Goal: Transaction & Acquisition: Purchase product/service

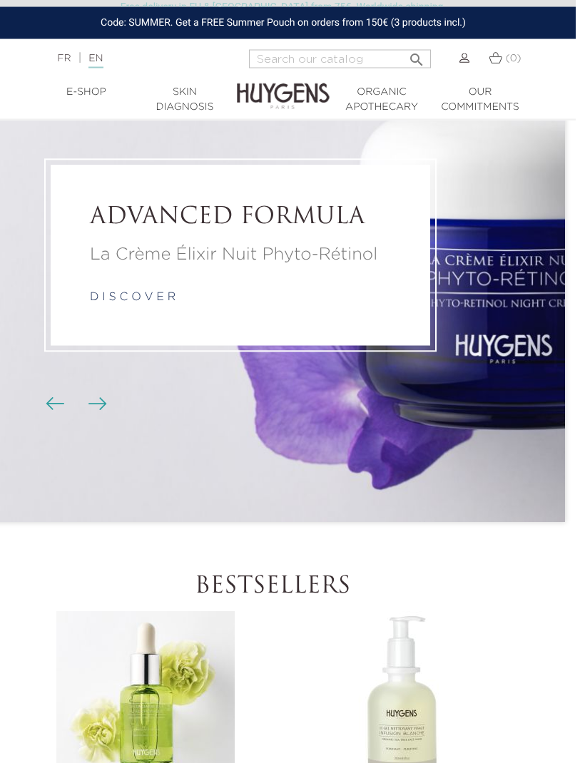
scroll to position [0, 11]
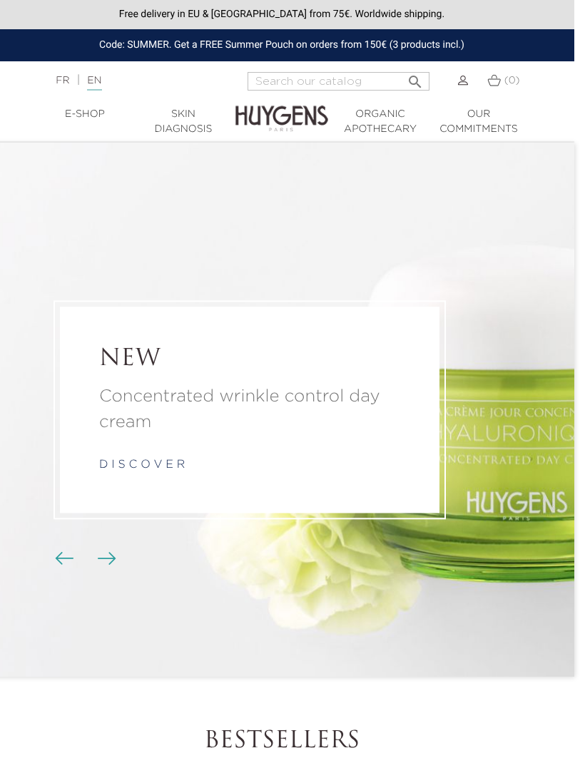
click at [101, 81] on link "EN" at bounding box center [94, 83] width 14 height 15
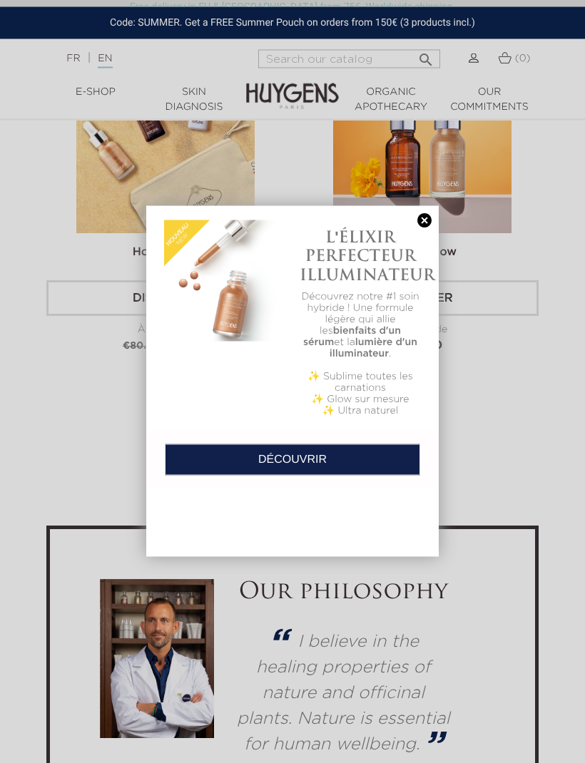
scroll to position [4703, 0]
click at [431, 217] on link at bounding box center [424, 220] width 20 height 15
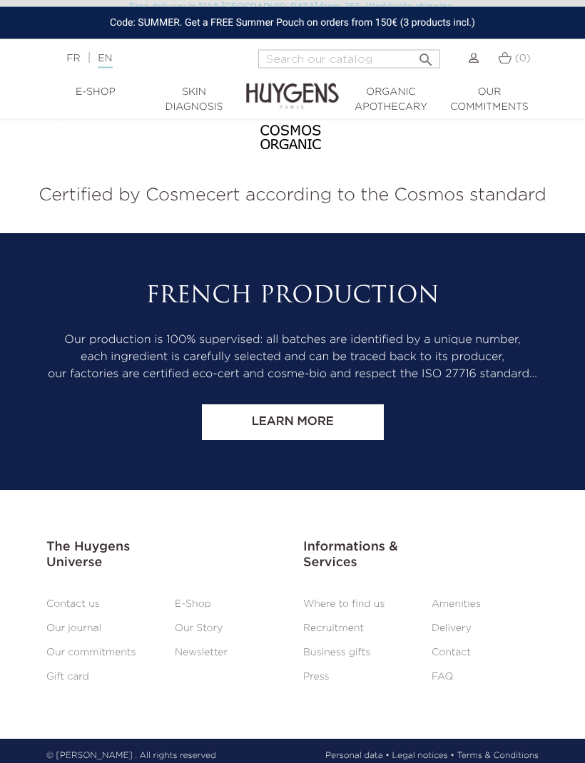
scroll to position [7398, 0]
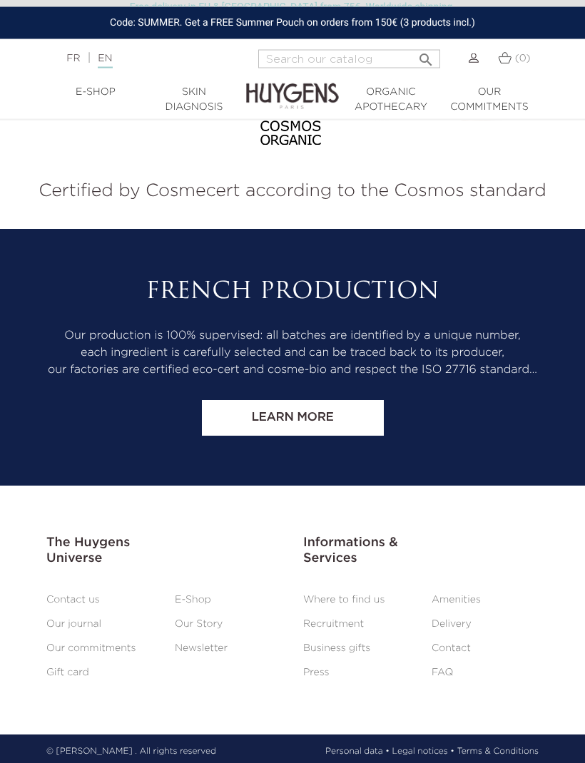
click at [125, 654] on link "Our commitments" at bounding box center [90, 649] width 89 height 10
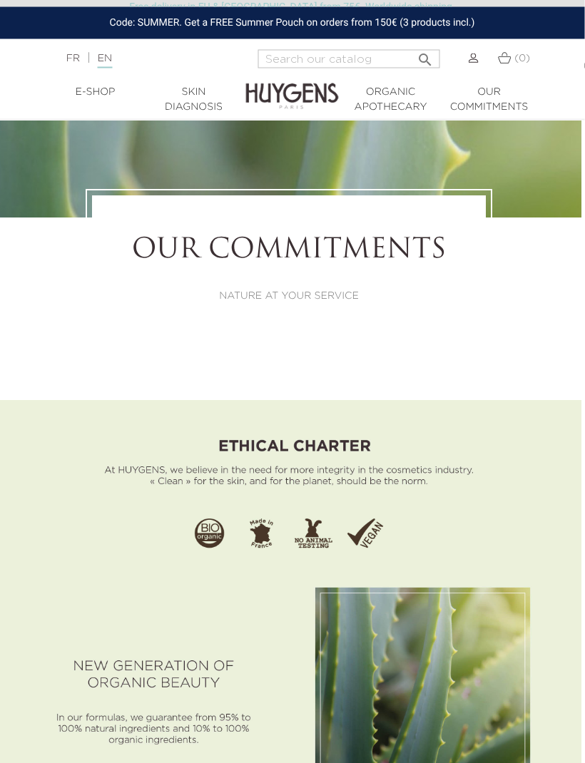
scroll to position [26, 3]
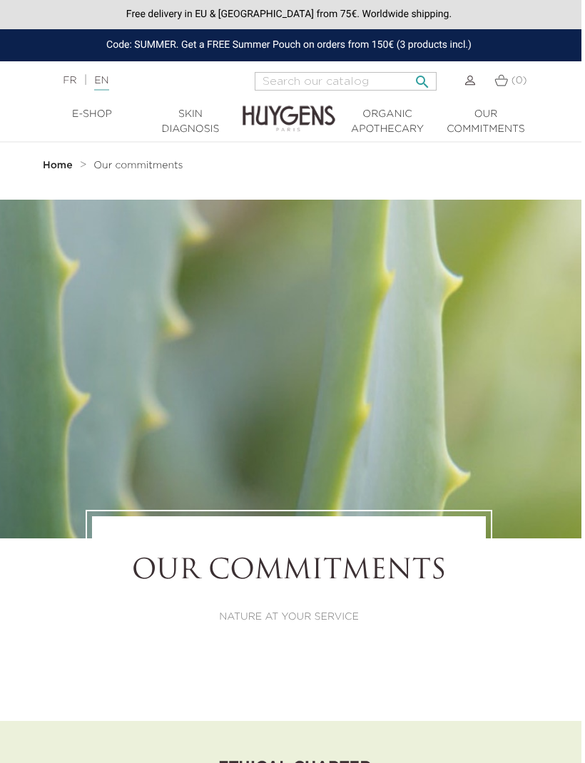
click at [353, 83] on input "Search" at bounding box center [346, 81] width 182 height 19
type input "Eye"
click at [419, 78] on button " Search" at bounding box center [423, 77] width 26 height 19
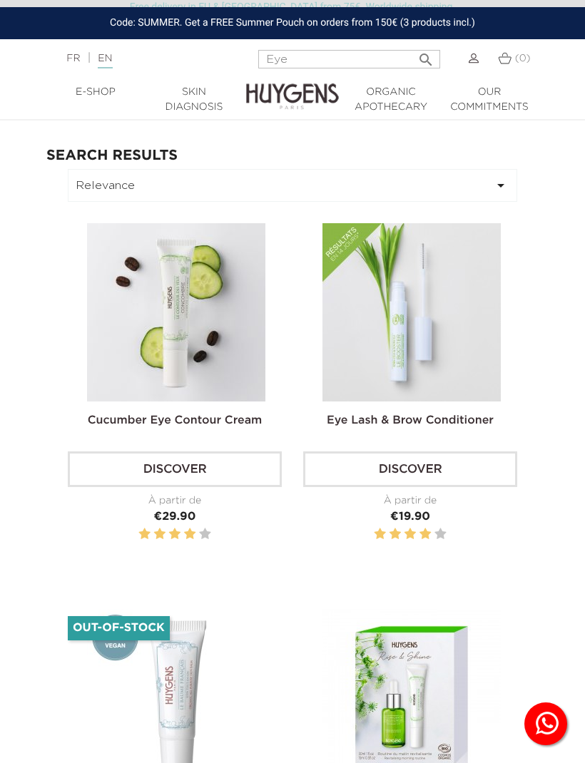
scroll to position [38, 0]
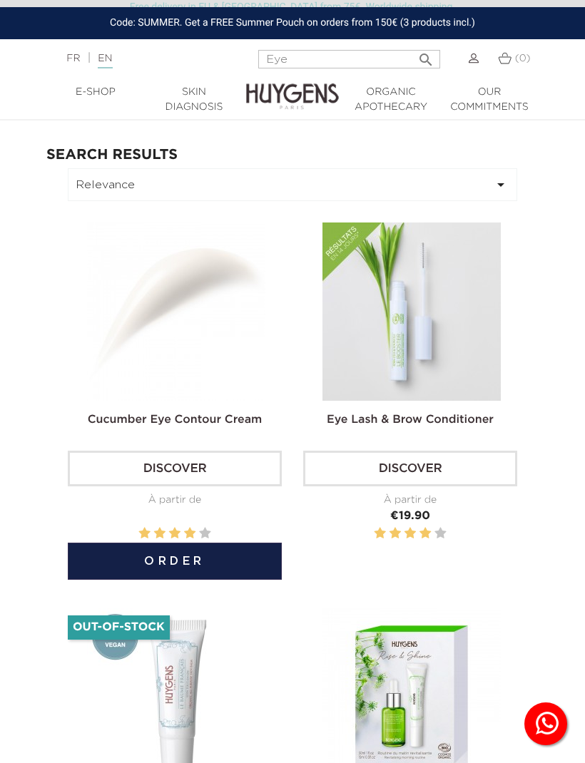
click at [201, 304] on img at bounding box center [176, 311] width 178 height 178
